Goal: Transaction & Acquisition: Purchase product/service

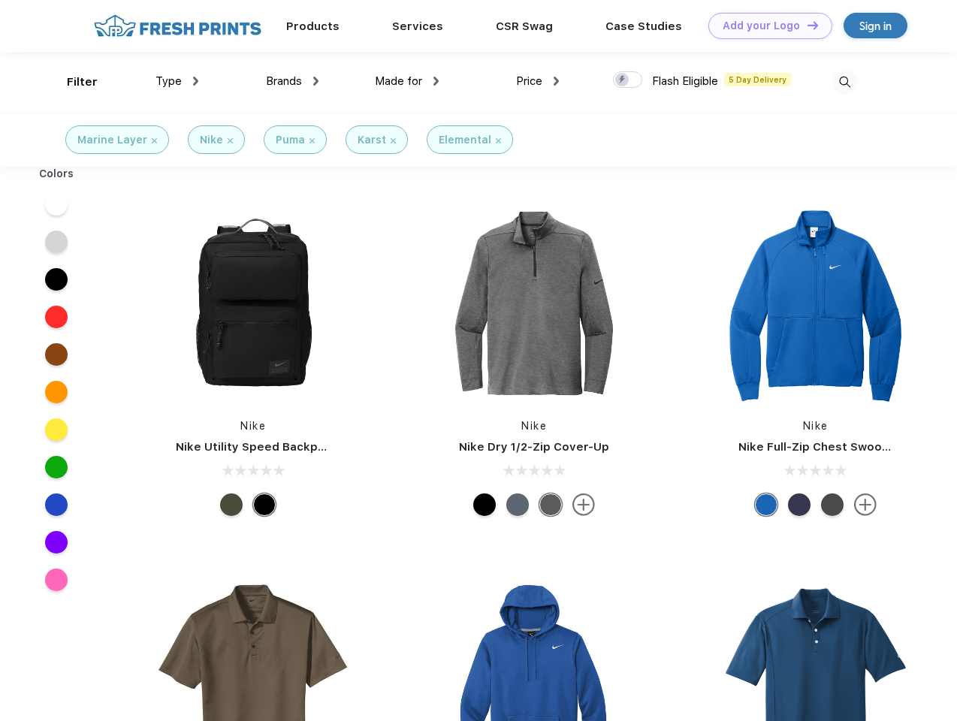
click at [764, 26] on link "Add your Logo Design Tool" at bounding box center [770, 26] width 124 height 26
click at [0, 0] on div "Design Tool" at bounding box center [0, 0] width 0 height 0
click at [806, 25] on link "Add your Logo Design Tool" at bounding box center [770, 26] width 124 height 26
click at [72, 82] on div "Filter" at bounding box center [82, 82] width 31 height 17
click at [177, 81] on span "Type" at bounding box center [168, 81] width 26 height 14
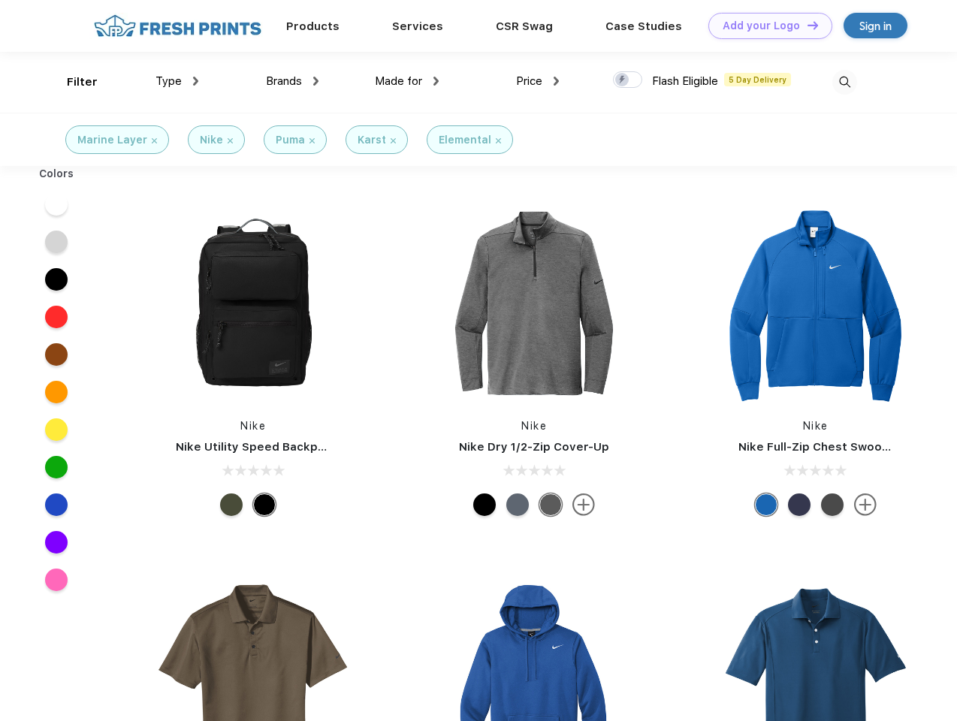
click at [292, 81] on span "Brands" at bounding box center [284, 81] width 36 height 14
click at [407, 81] on span "Made for" at bounding box center [398, 81] width 47 height 14
click at [538, 81] on span "Price" at bounding box center [529, 81] width 26 height 14
click at [628, 80] on div at bounding box center [627, 79] width 29 height 17
click at [623, 80] on input "checkbox" at bounding box center [618, 76] width 10 height 10
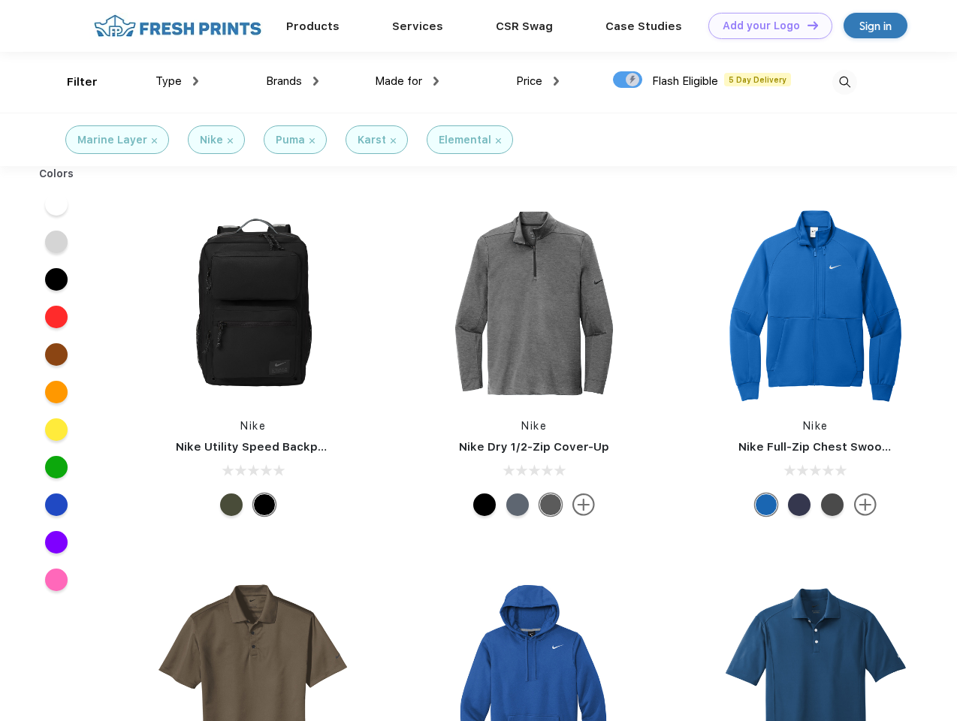
checkbox input "true"
